Goal: Check status: Check status

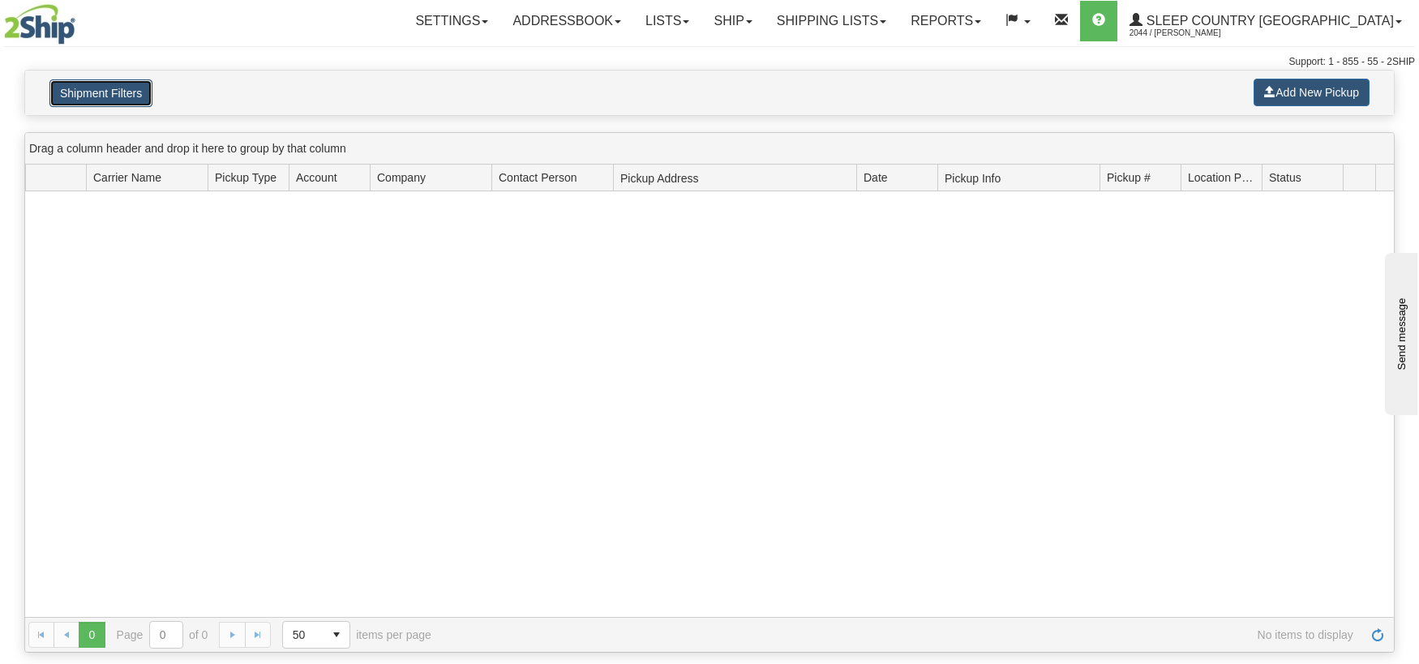
click at [140, 84] on button "Shipment Filters" at bounding box center [100, 93] width 103 height 28
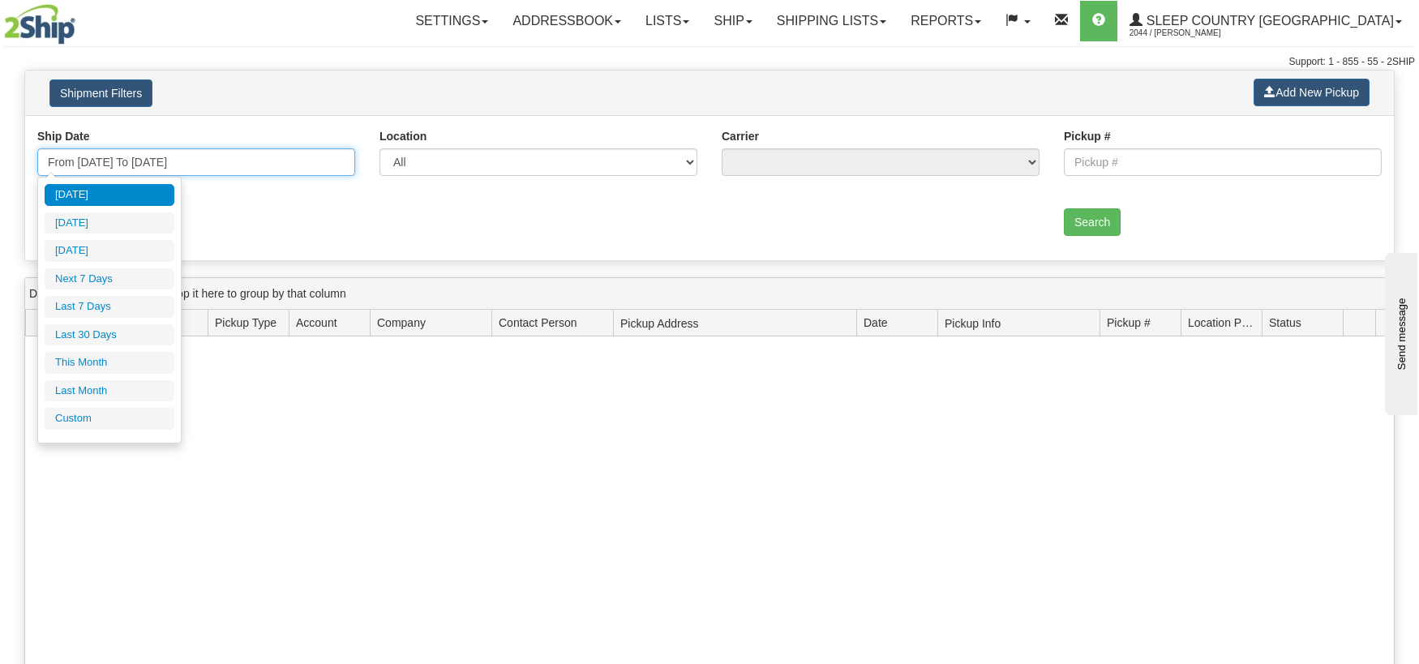
click at [330, 161] on input "From [DATE] To [DATE]" at bounding box center [196, 162] width 318 height 28
click at [121, 334] on li "Last 30 Days" at bounding box center [110, 335] width 130 height 22
type input "From [DATE] To [DATE]"
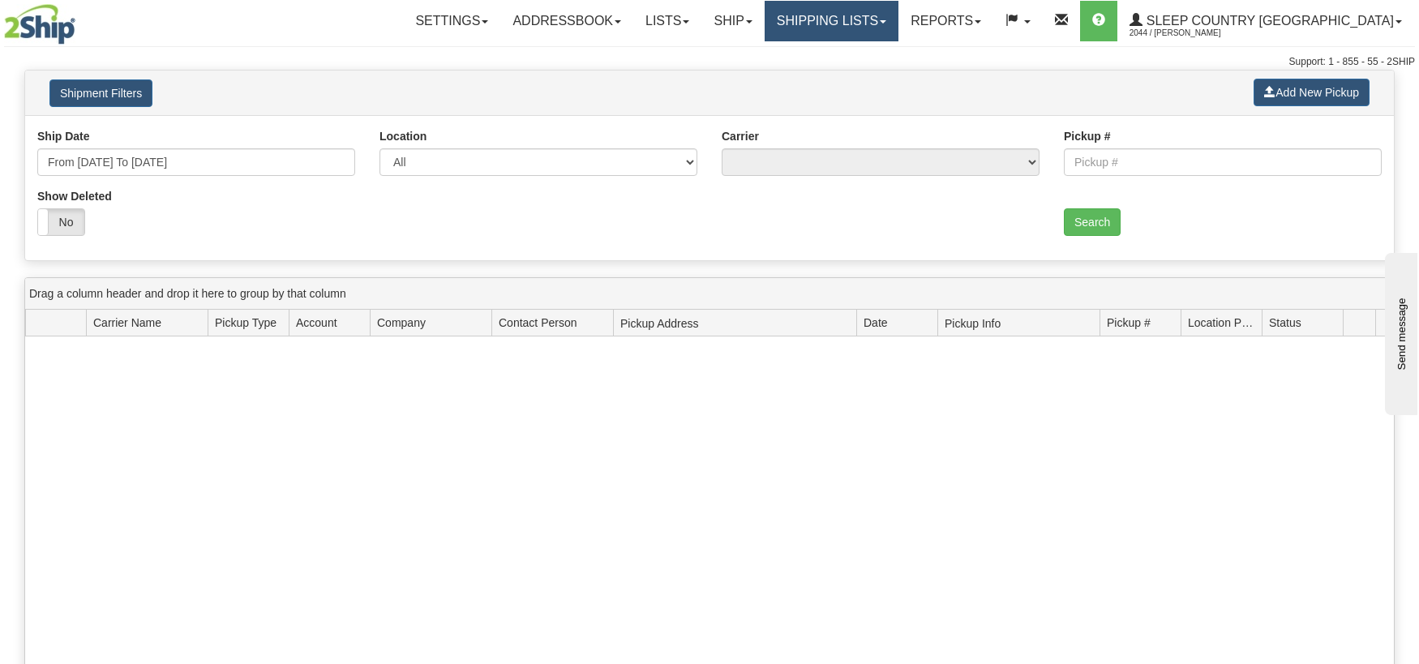
click at [898, 11] on link "Shipping lists" at bounding box center [832, 21] width 134 height 41
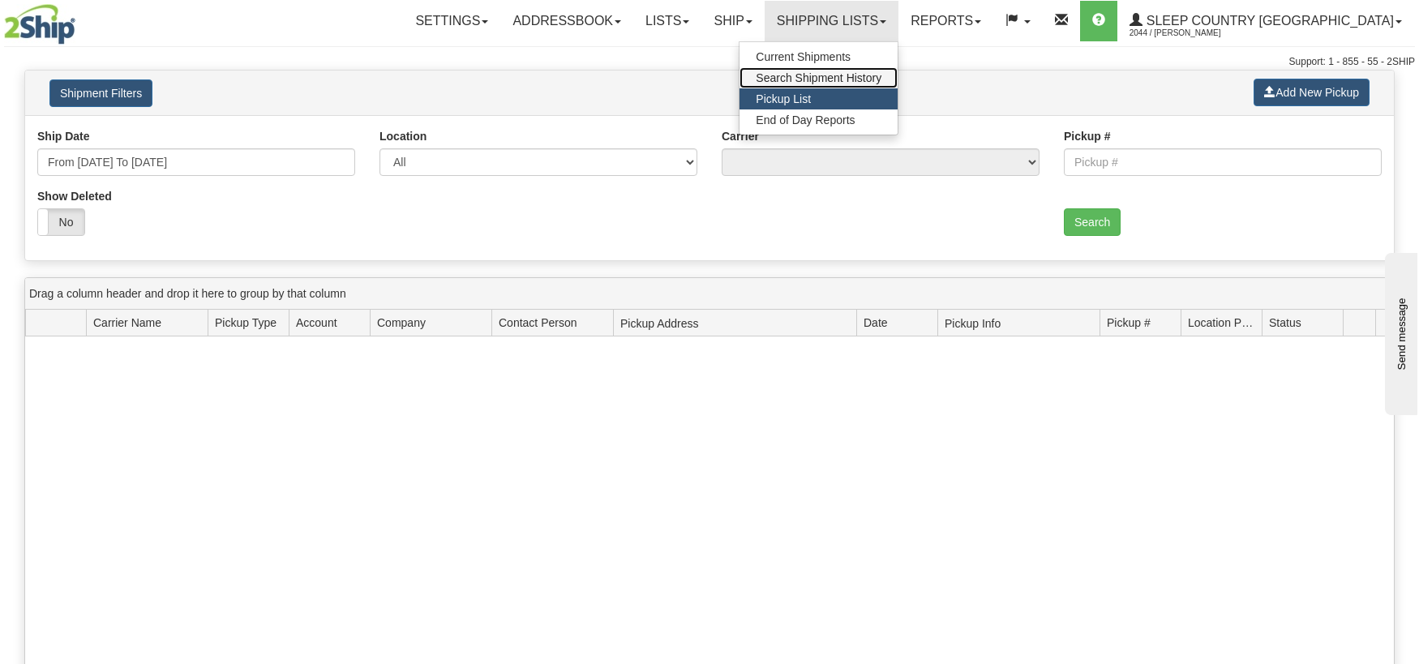
click at [880, 79] on span "Search Shipment History" at bounding box center [819, 77] width 126 height 13
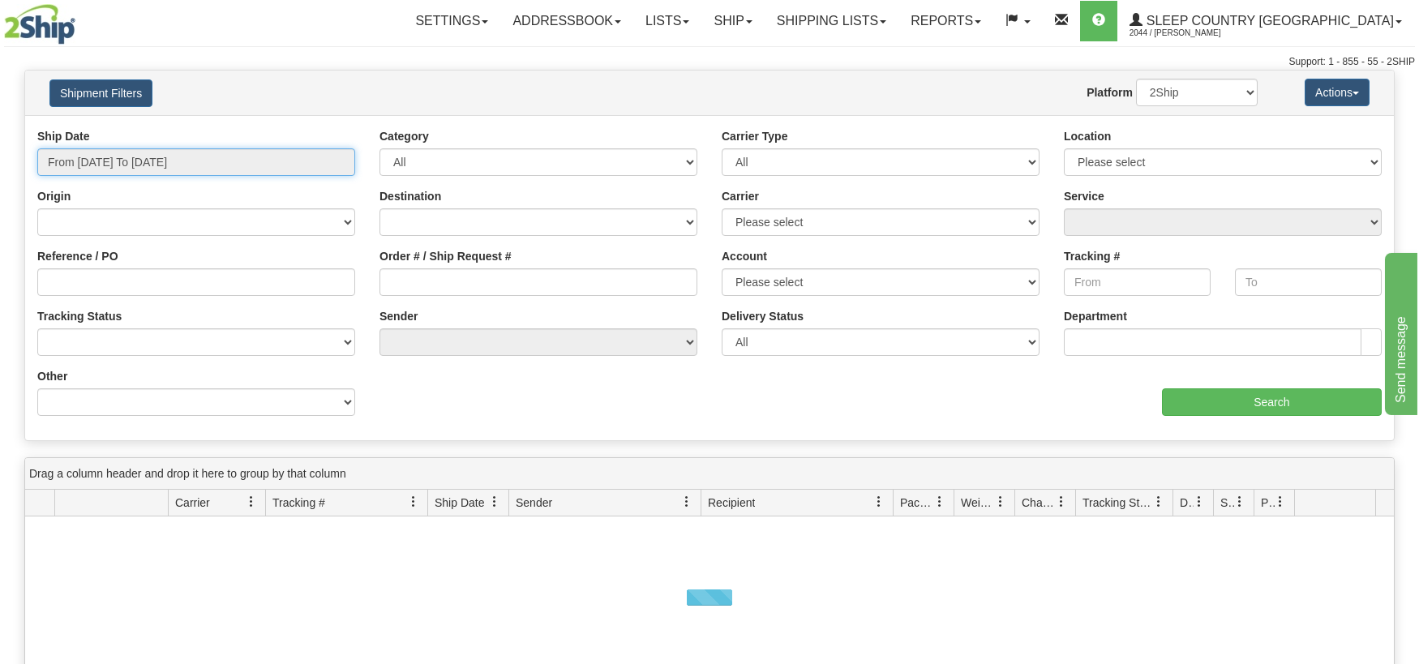
click at [333, 167] on input "From [DATE] To [DATE]" at bounding box center [196, 162] width 318 height 28
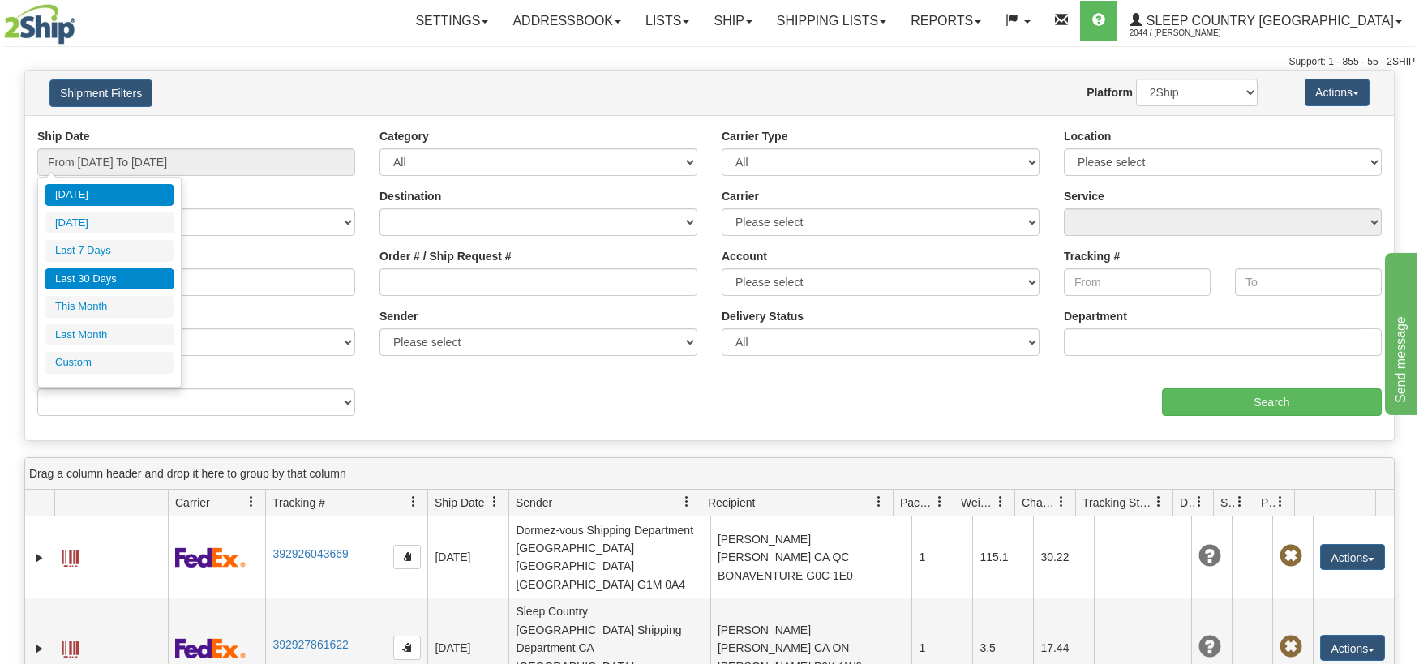
click at [124, 278] on li "Last 30 Days" at bounding box center [110, 279] width 130 height 22
type input "From [DATE] To [DATE]"
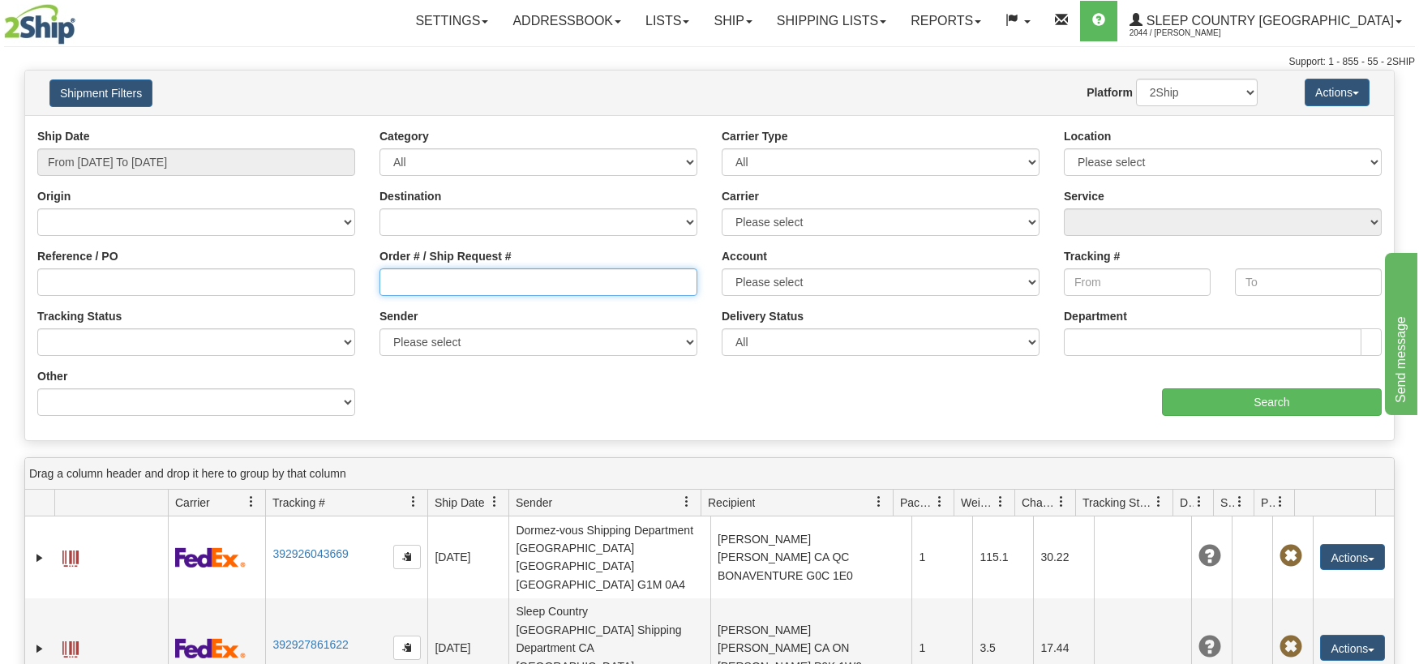
drag, startPoint x: 386, startPoint y: 278, endPoint x: 404, endPoint y: 341, distance: 64.9
click at [383, 285] on input "Order # / Ship Request #" at bounding box center [539, 282] width 318 height 28
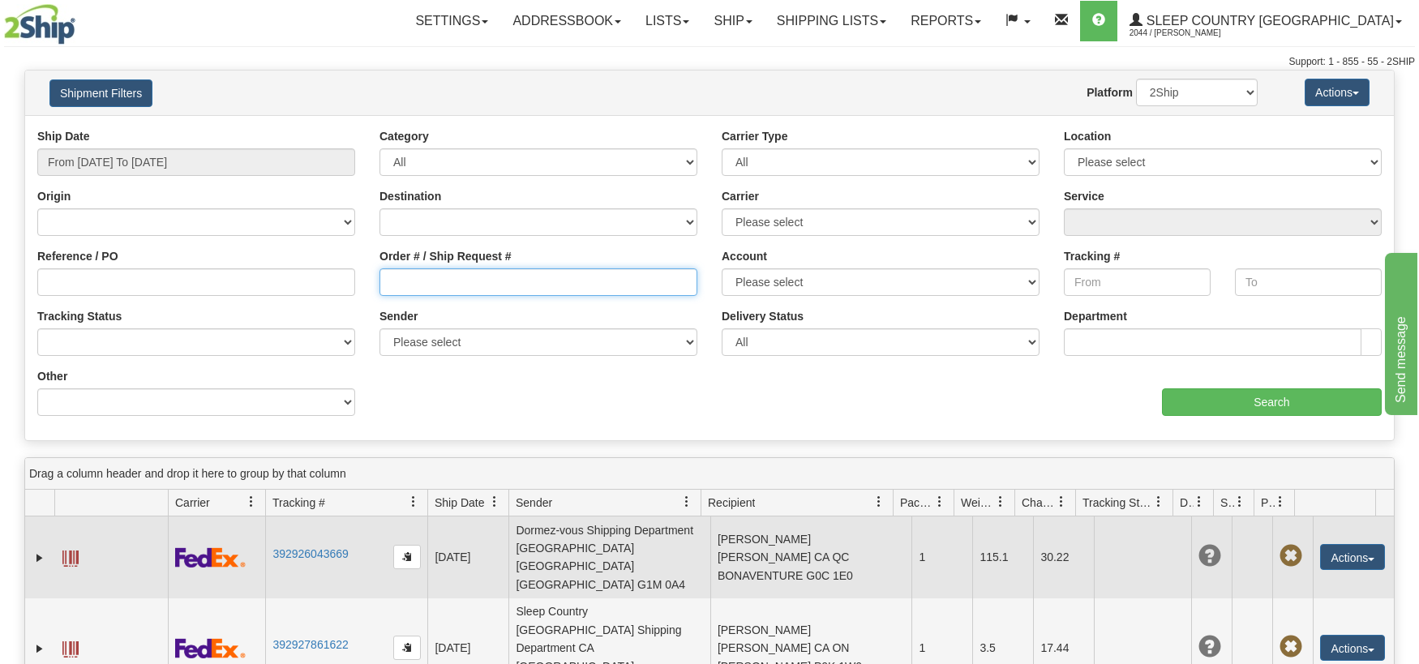
paste input "9000I049989"
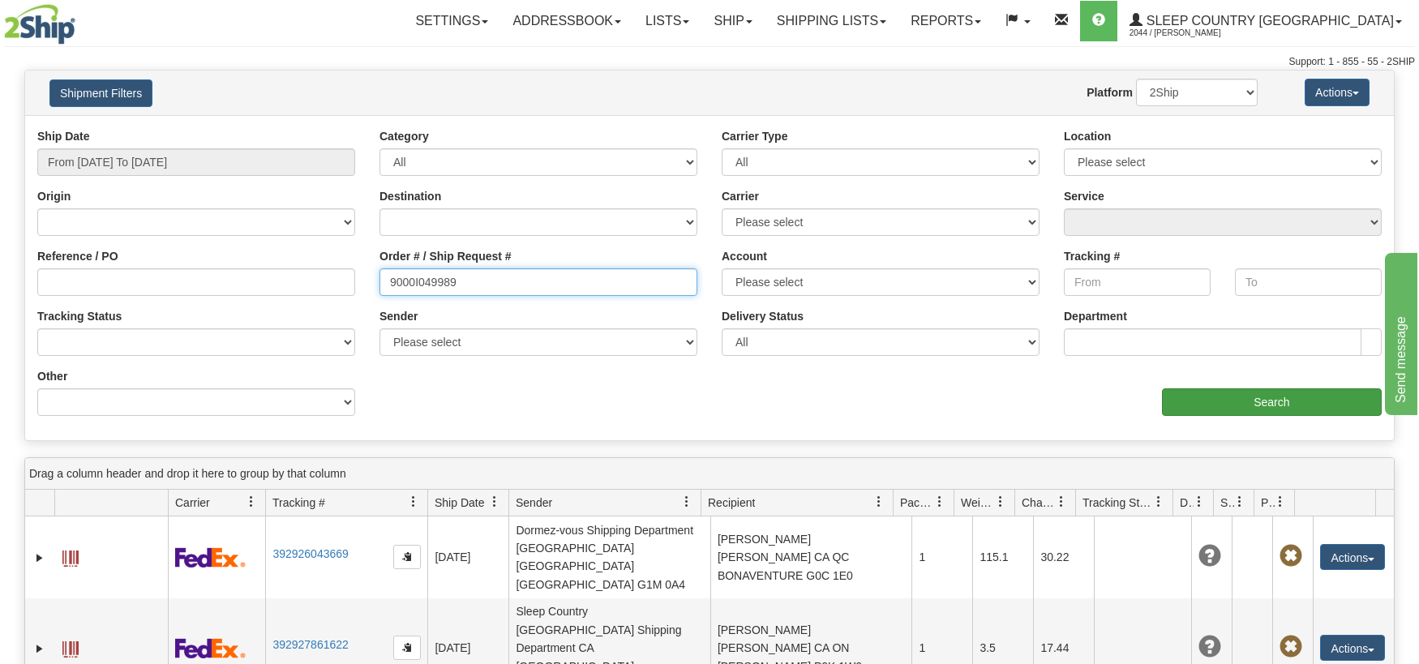
type input "9000I049989"
click at [1258, 402] on input "Search" at bounding box center [1272, 402] width 220 height 28
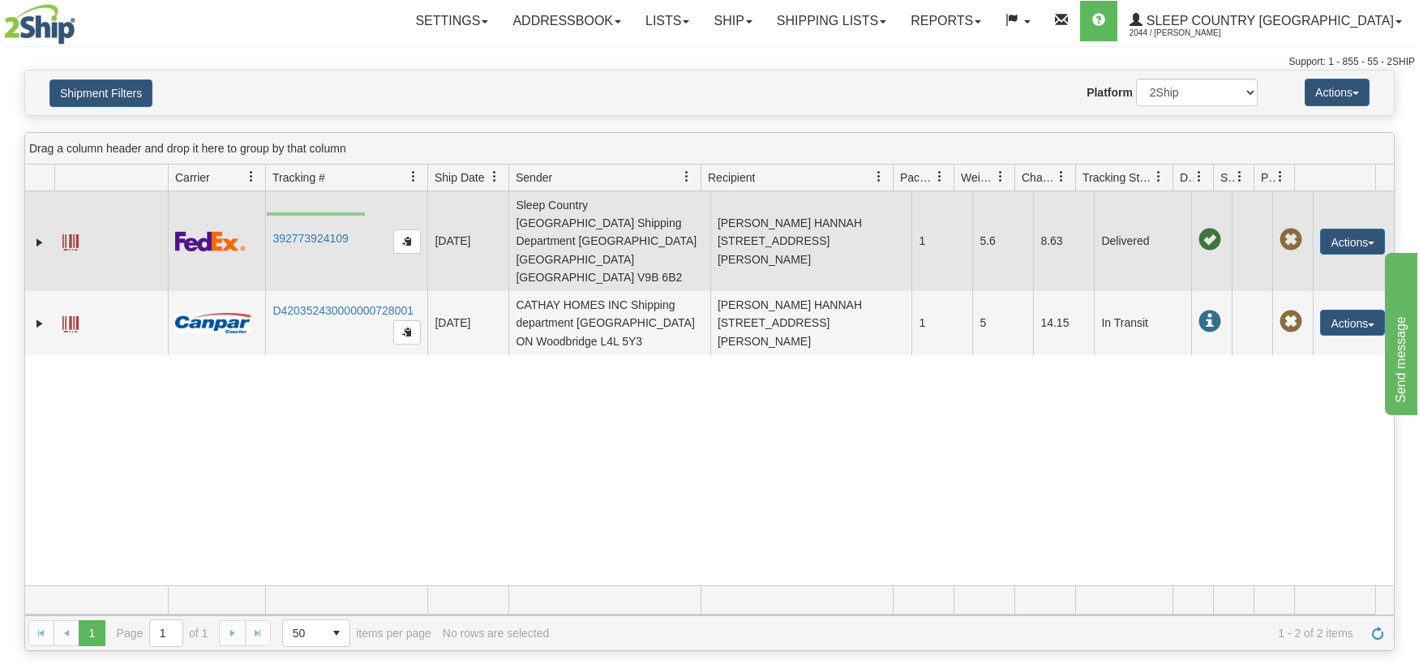
drag, startPoint x: 365, startPoint y: 212, endPoint x: 265, endPoint y: 239, distance: 103.3
click at [267, 217] on td "392773924109" at bounding box center [346, 241] width 162 height 100
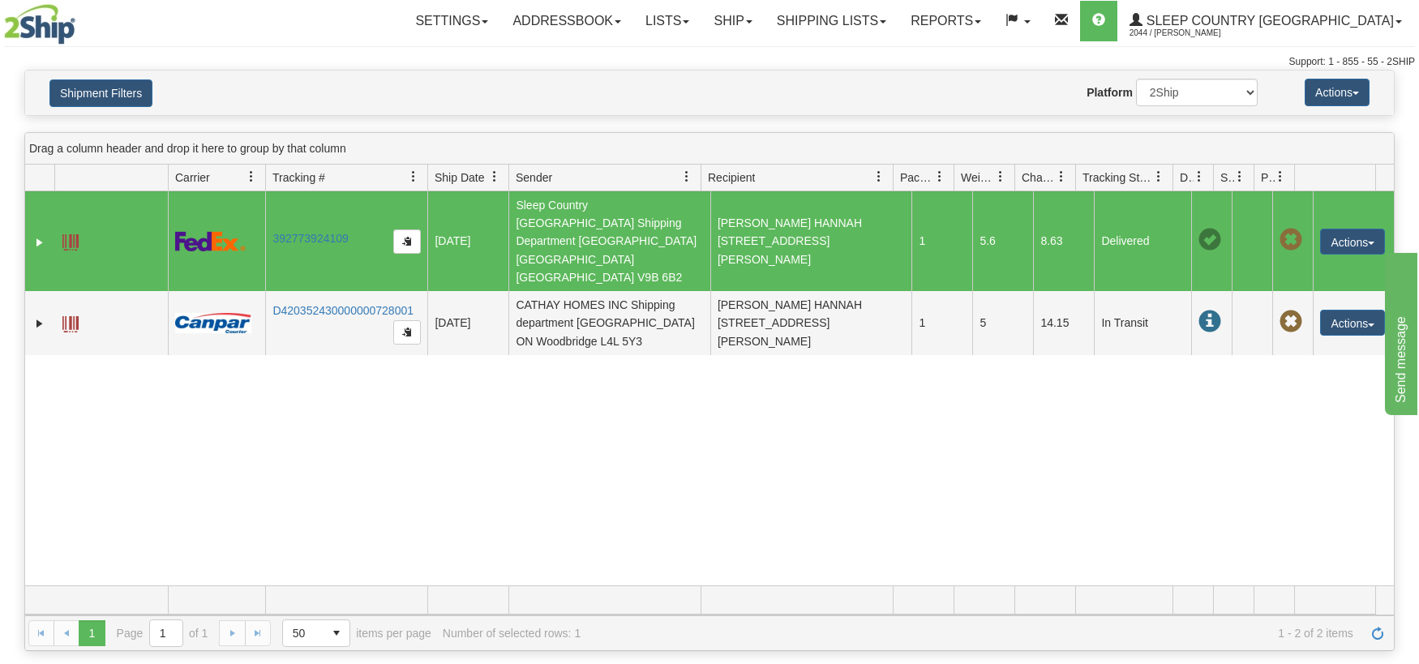
click at [402, 438] on div "31552496 2044 392773924109 09/02/2025 09/02/2025 04:00:52 PM Sleep Country Cana…" at bounding box center [709, 388] width 1369 height 394
drag, startPoint x: 329, startPoint y: 207, endPoint x: 302, endPoint y: 222, distance: 30.9
click at [321, 212] on td "392773924109" at bounding box center [346, 241] width 162 height 100
click at [308, 232] on link "392773924109" at bounding box center [309, 238] width 75 height 13
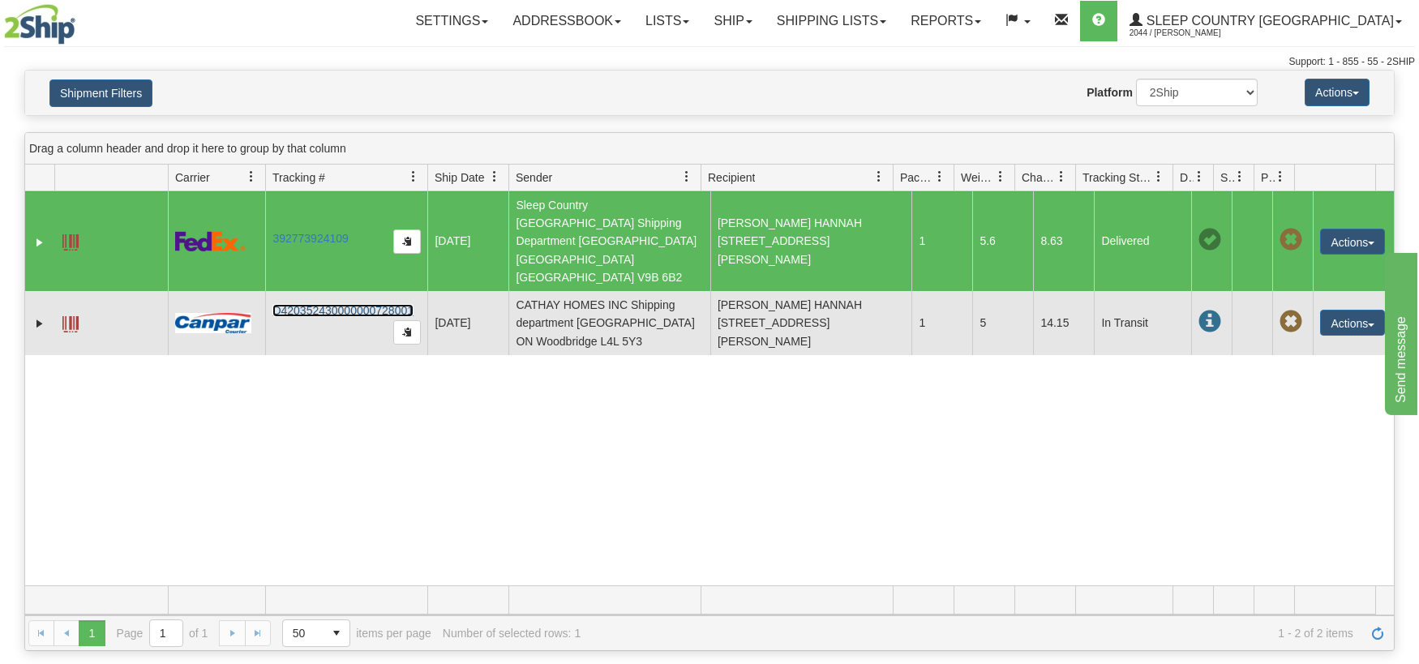
click at [362, 304] on link "D420352430000000728001" at bounding box center [342, 310] width 141 height 13
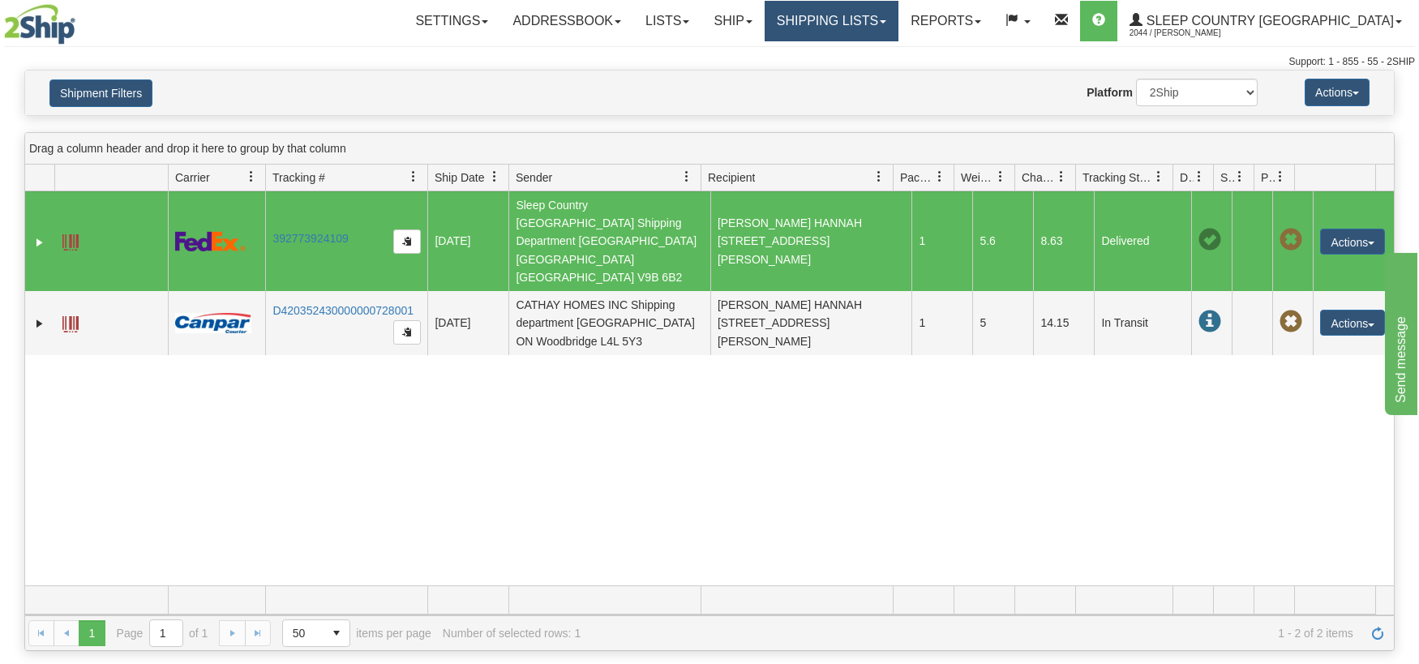
click at [898, 25] on link "Shipping lists" at bounding box center [832, 21] width 134 height 41
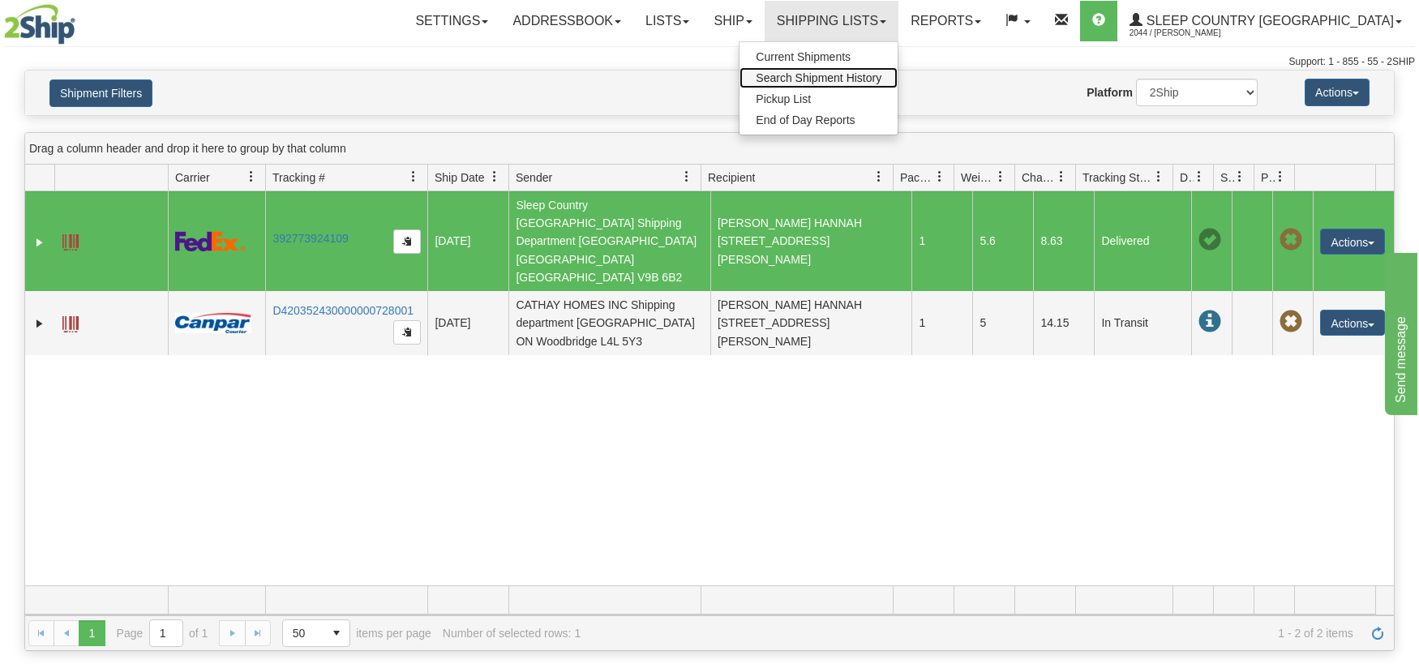
drag, startPoint x: 884, startPoint y: 76, endPoint x: 344, endPoint y: 37, distance: 541.5
click at [881, 76] on span "Search Shipment History" at bounding box center [819, 77] width 126 height 13
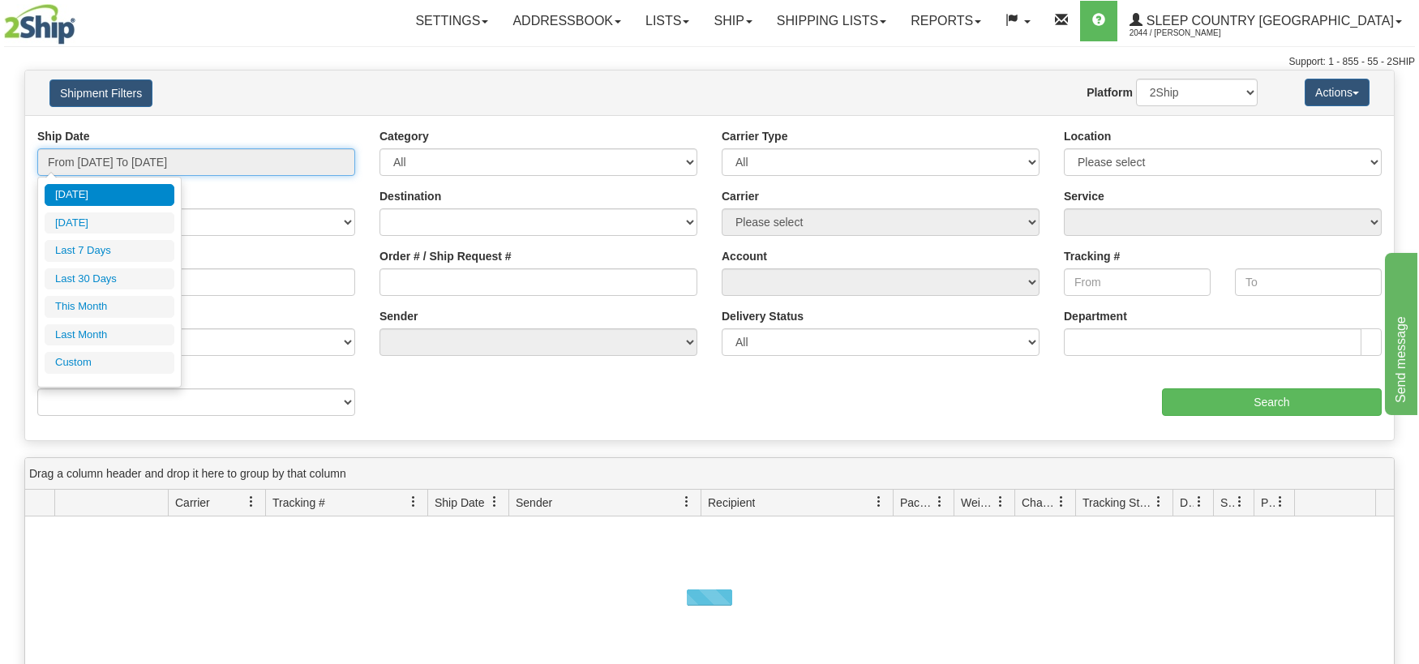
click at [338, 169] on input "From [DATE] To [DATE]" at bounding box center [196, 162] width 318 height 28
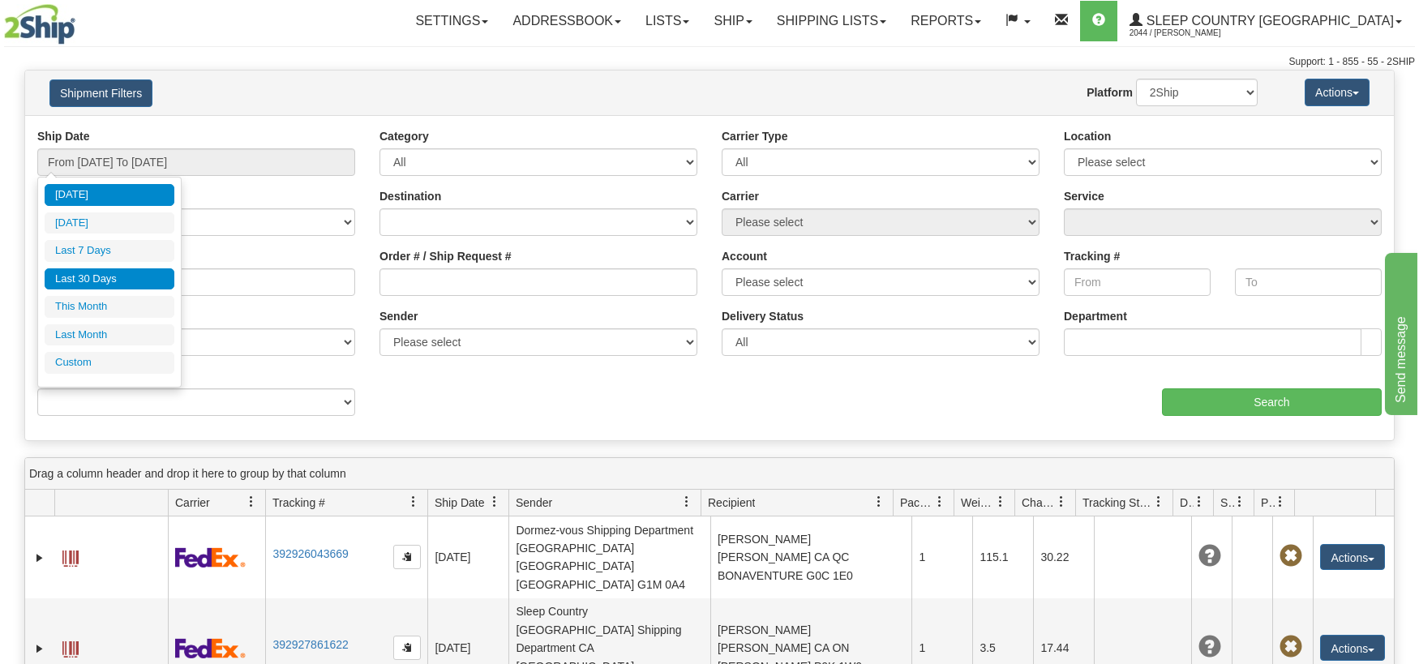
click at [125, 281] on li "Last 30 Days" at bounding box center [110, 279] width 130 height 22
type input "From [DATE] To [DATE]"
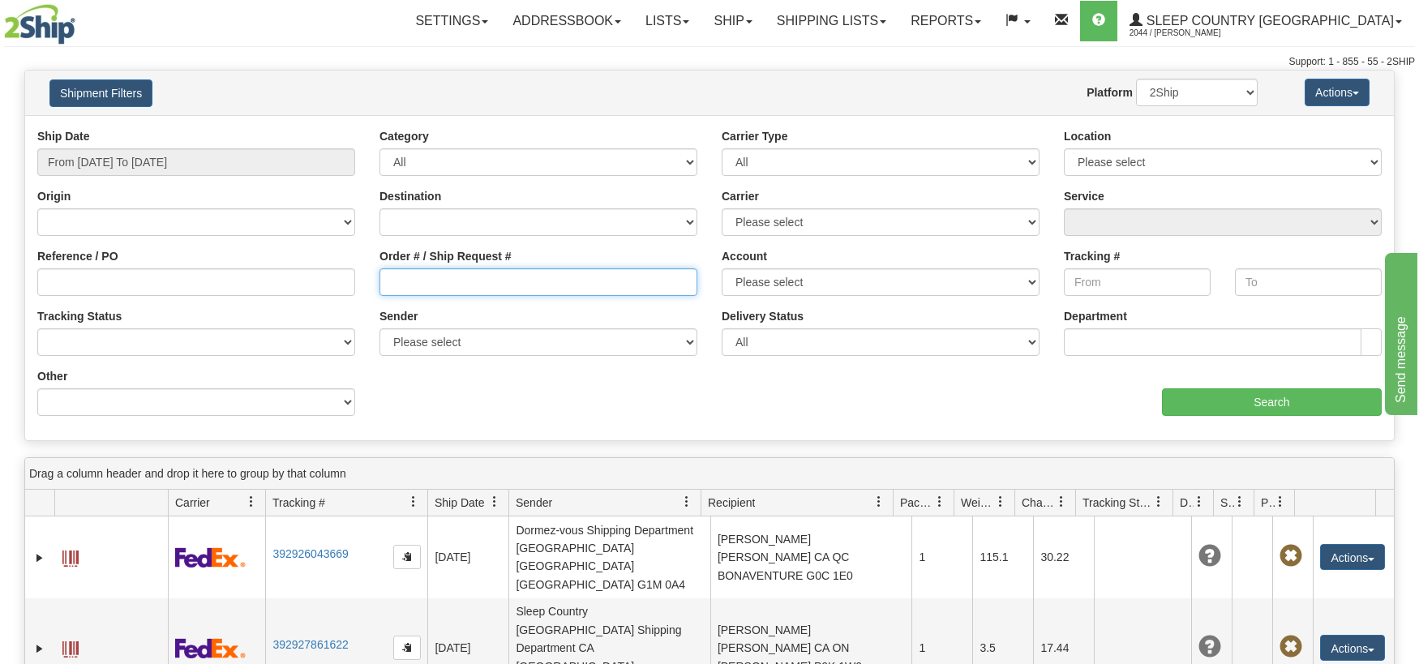
click at [381, 281] on input "Order # / Ship Request #" at bounding box center [539, 282] width 318 height 28
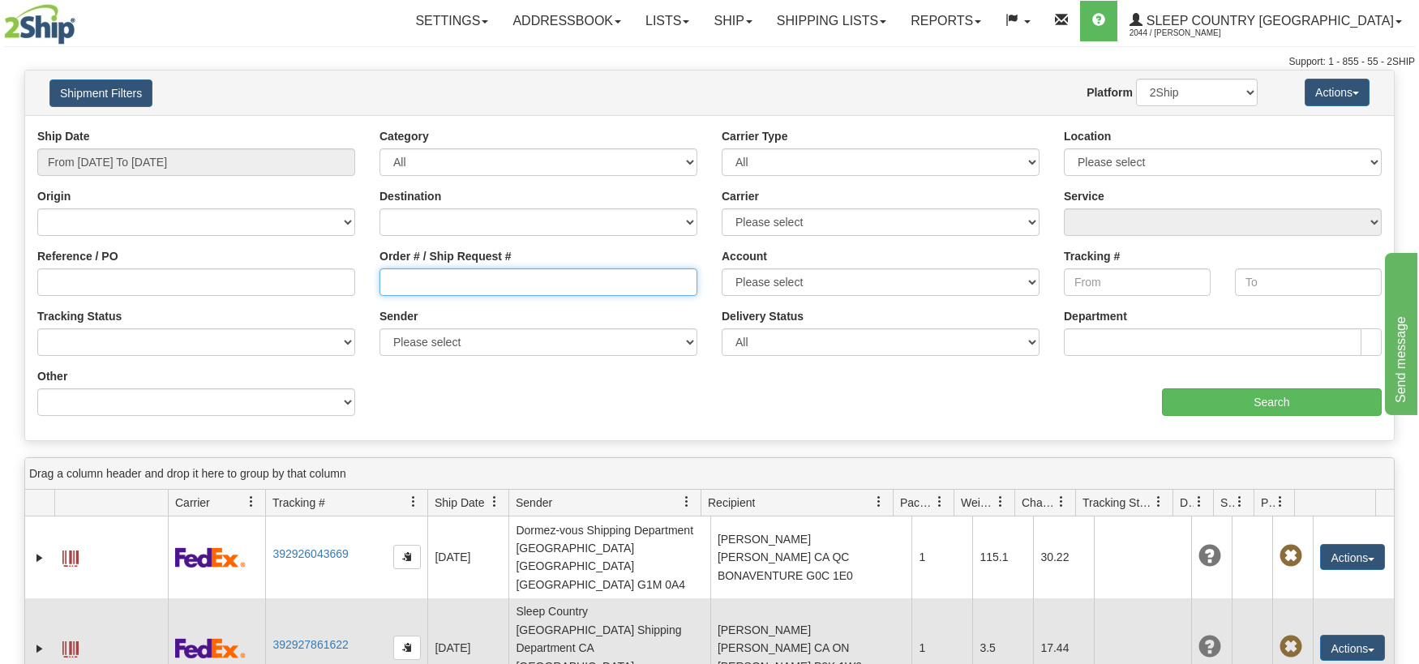
paste input "9000I067546"
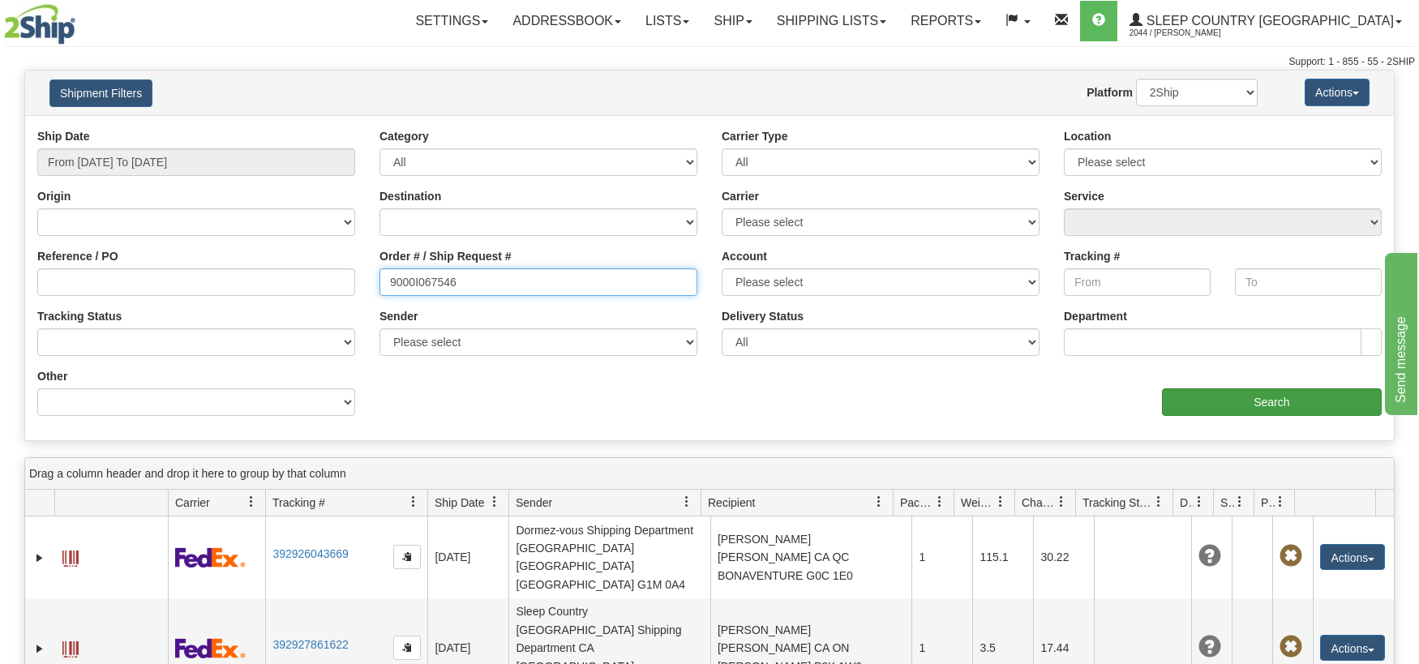
type input "9000I067546"
click at [1292, 398] on input "Search" at bounding box center [1272, 402] width 220 height 28
